Goal: Information Seeking & Learning: Check status

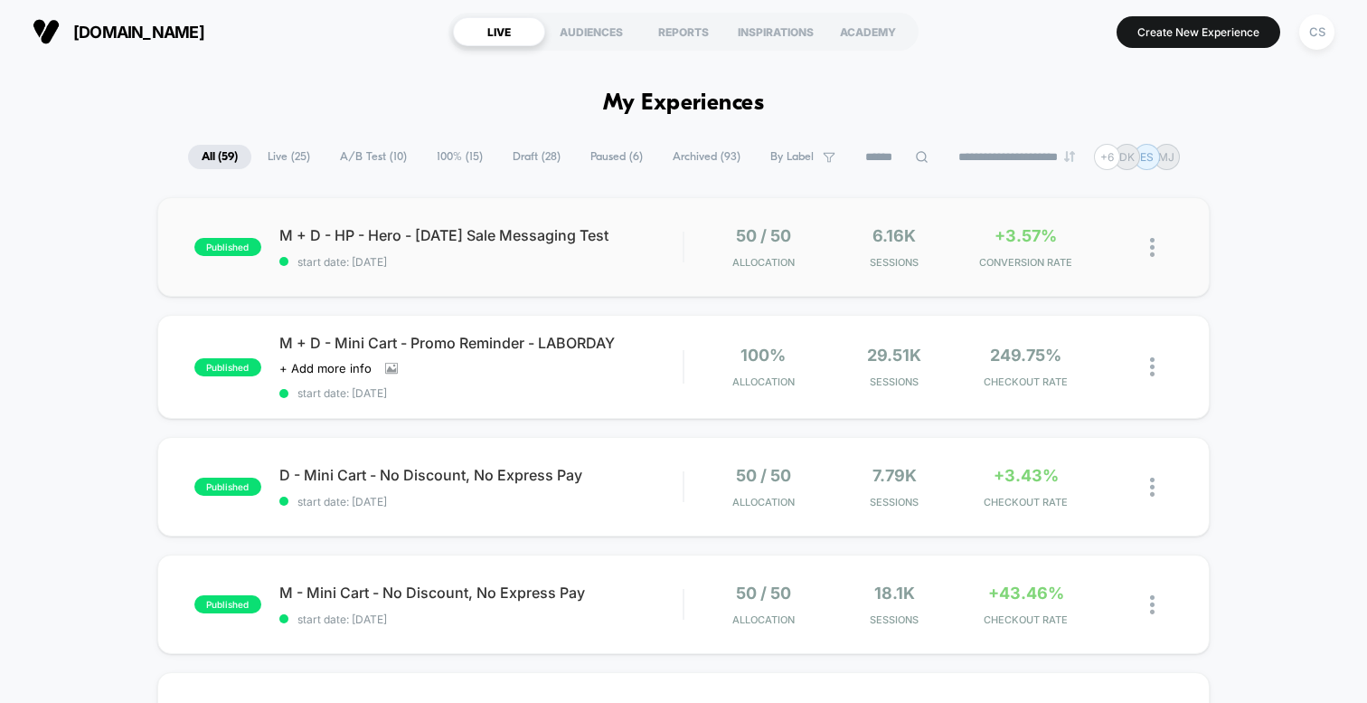
click at [705, 271] on div "published M + D - HP - Hero - Labor Day Sale Messaging Test start date: 8/23/20…" at bounding box center [683, 246] width 1053 height 99
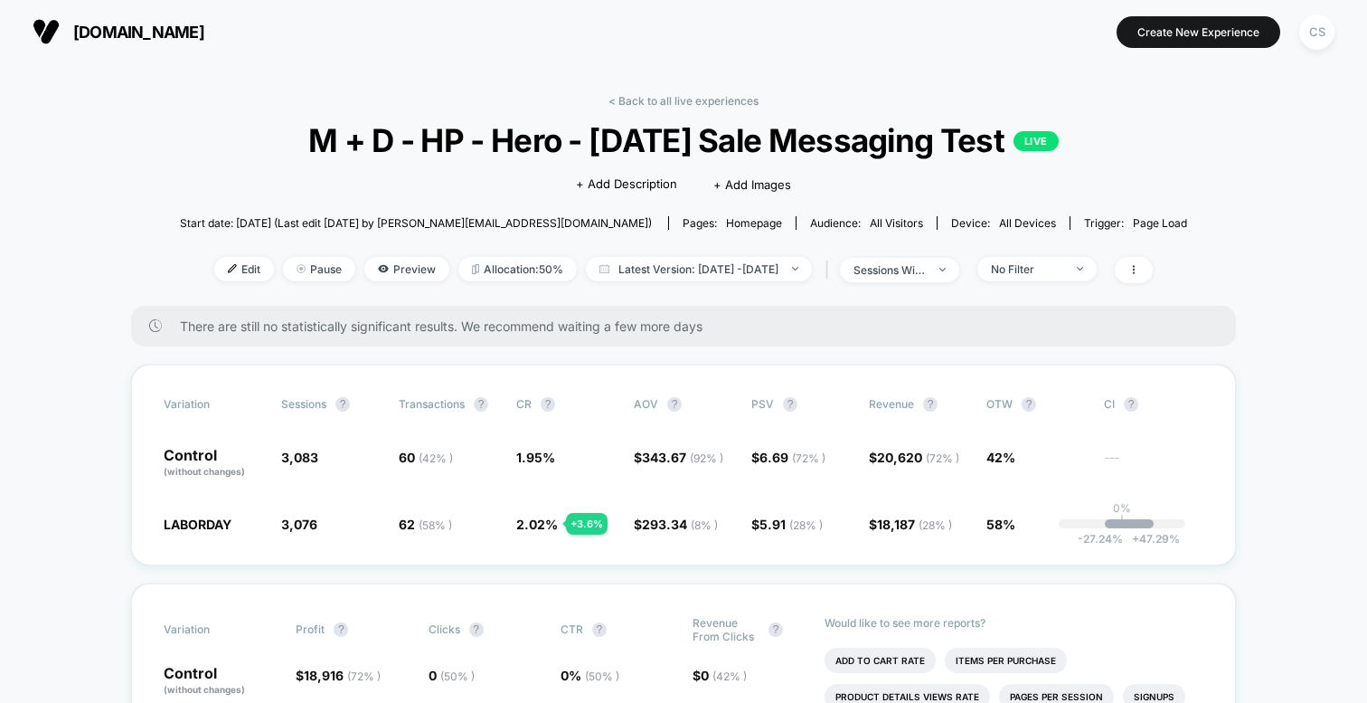
click at [402, 457] on span "60 ( 42 % )" at bounding box center [426, 456] width 54 height 15
